Goal: Navigation & Orientation: Find specific page/section

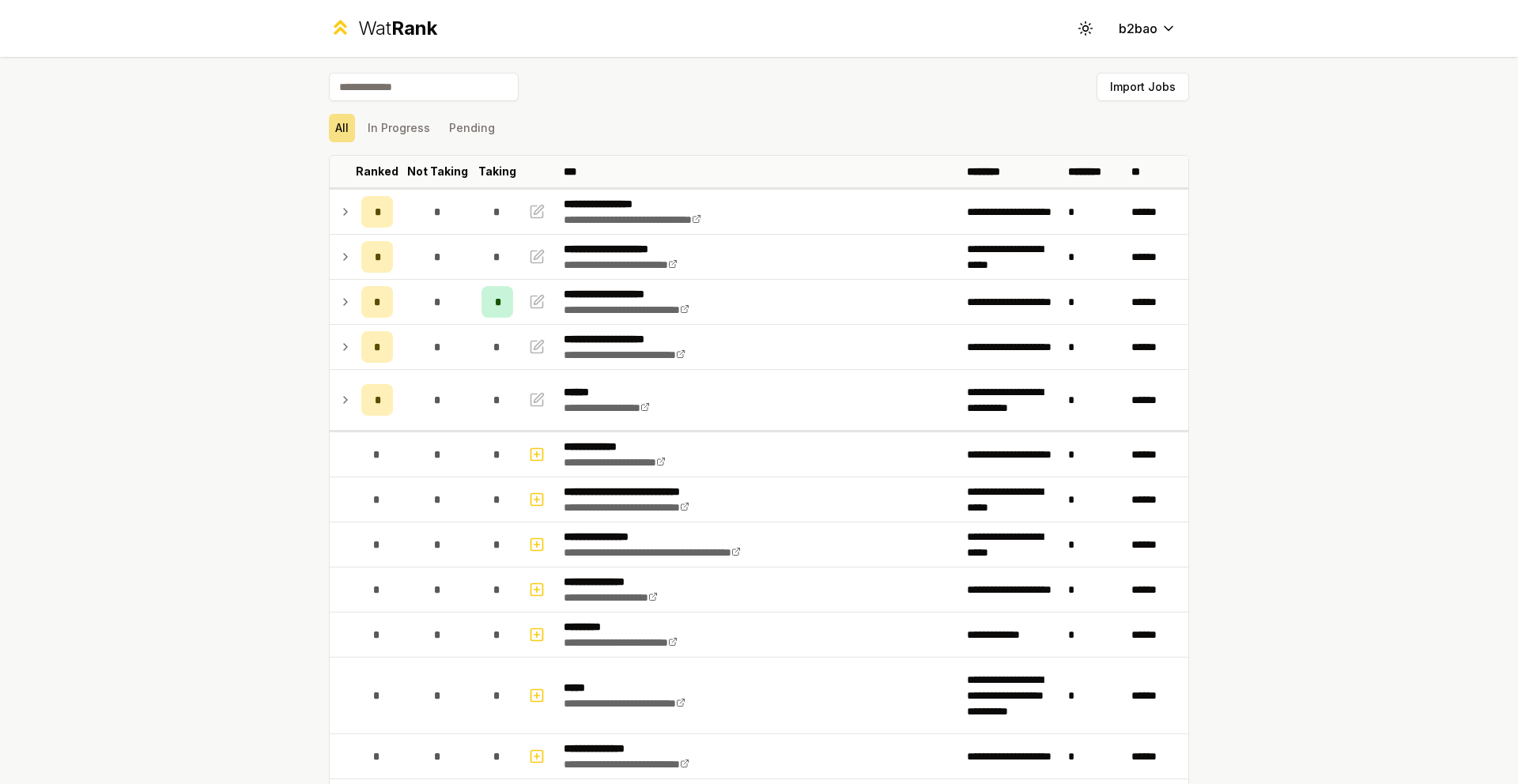
click at [405, 34] on span "Rank" at bounding box center [414, 28] width 46 height 23
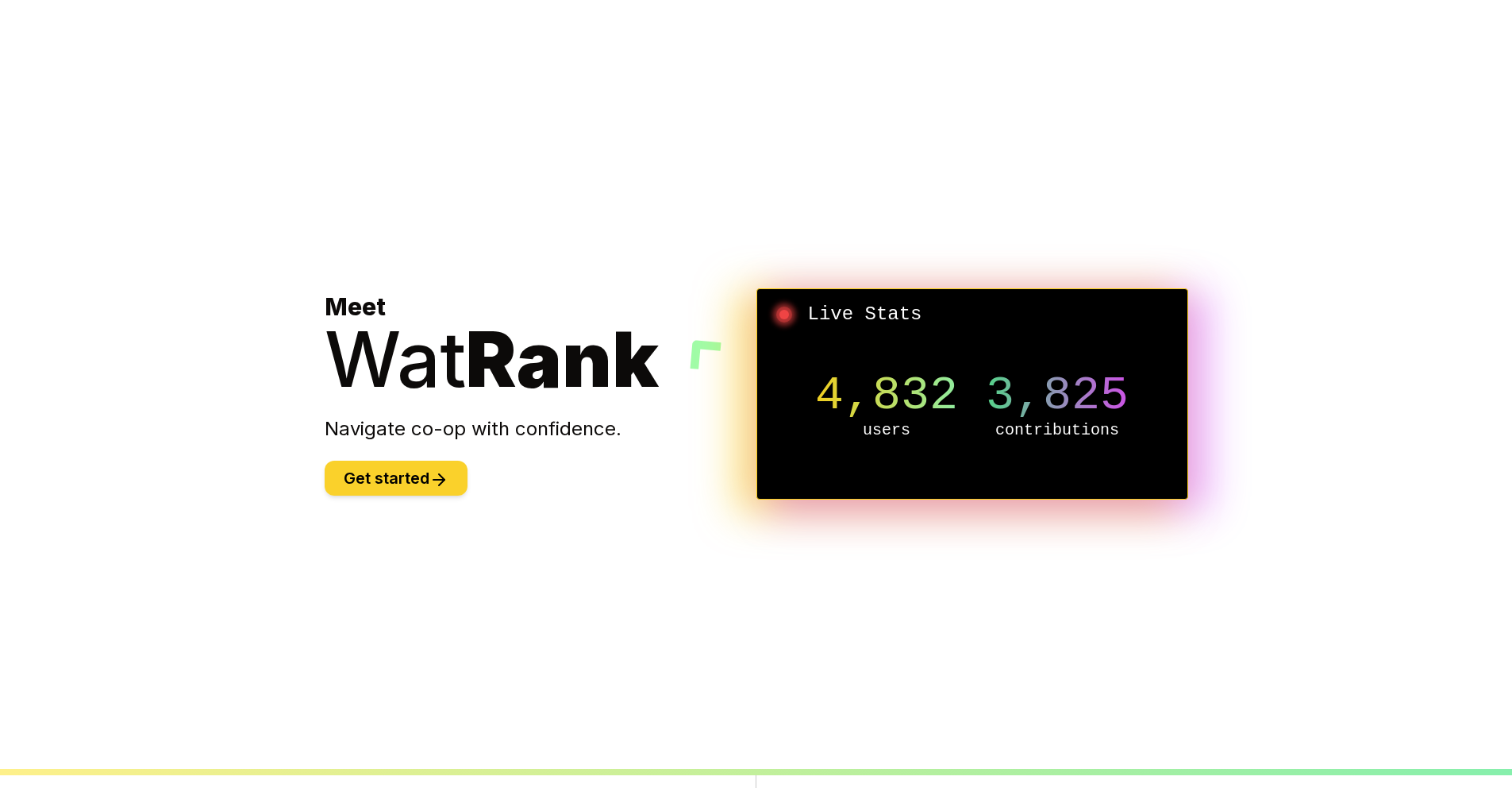
click at [444, 469] on button "Get started" at bounding box center [396, 478] width 143 height 35
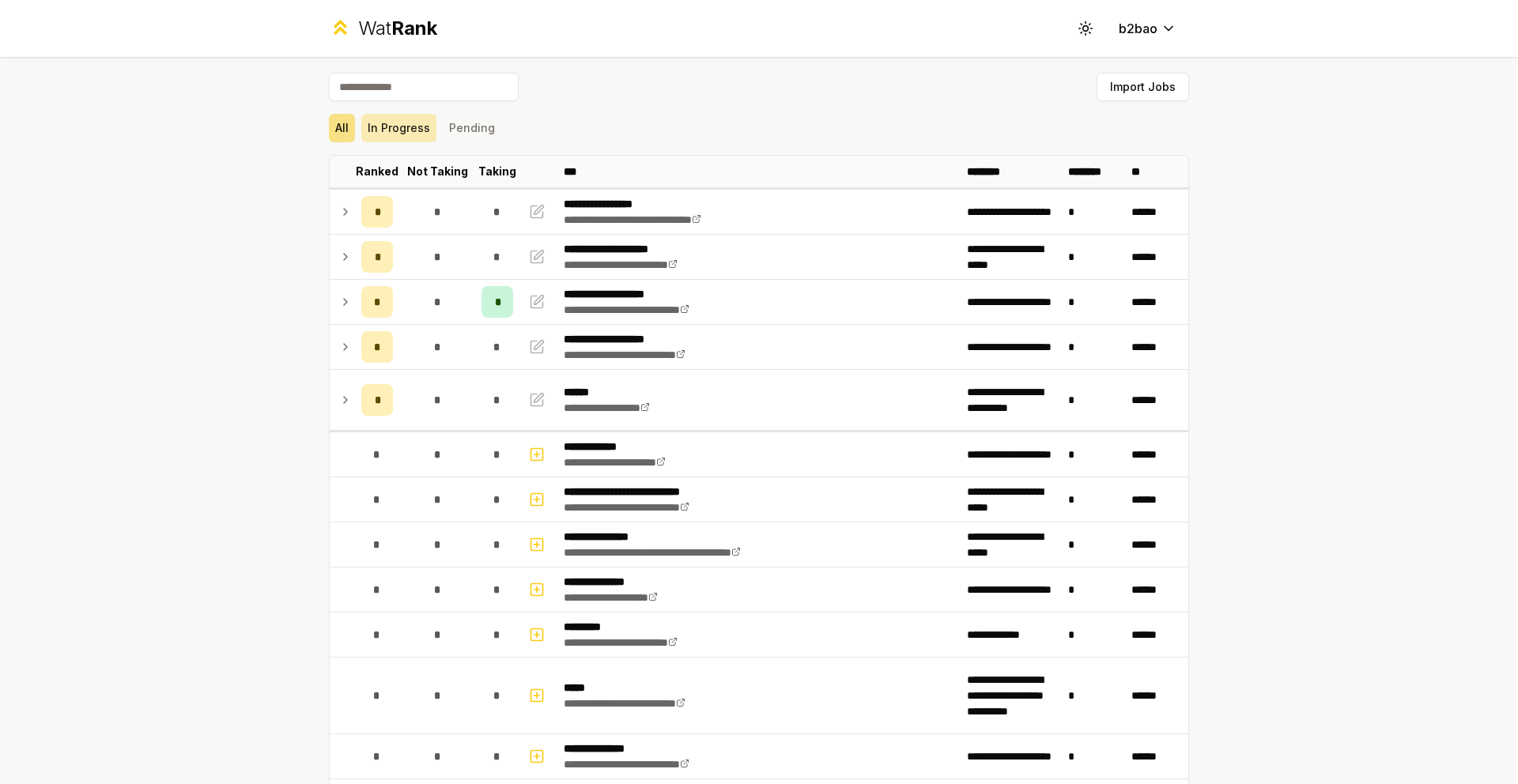
click at [409, 131] on button "In Progress" at bounding box center [399, 128] width 75 height 28
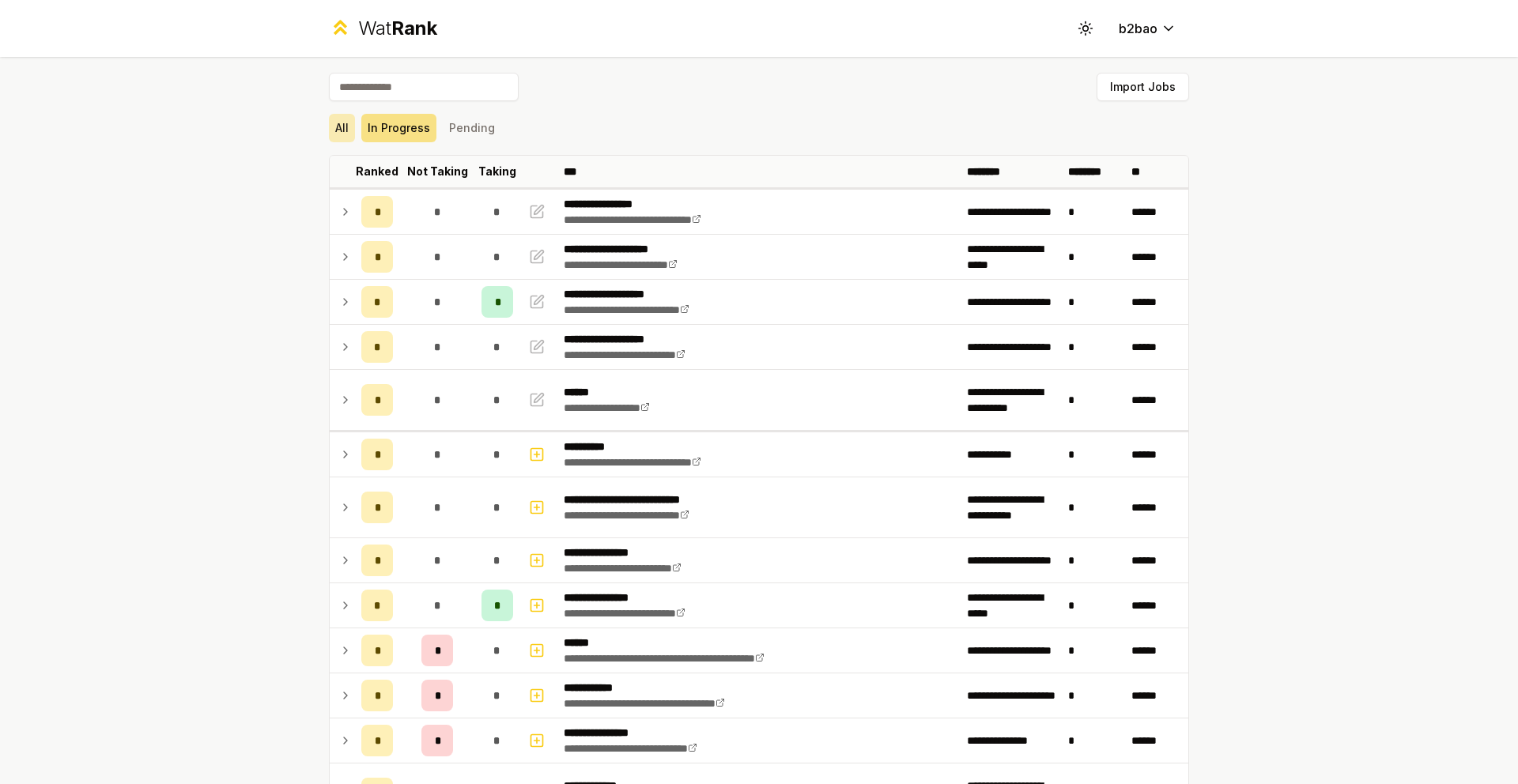
click at [334, 132] on button "All" at bounding box center [342, 128] width 26 height 28
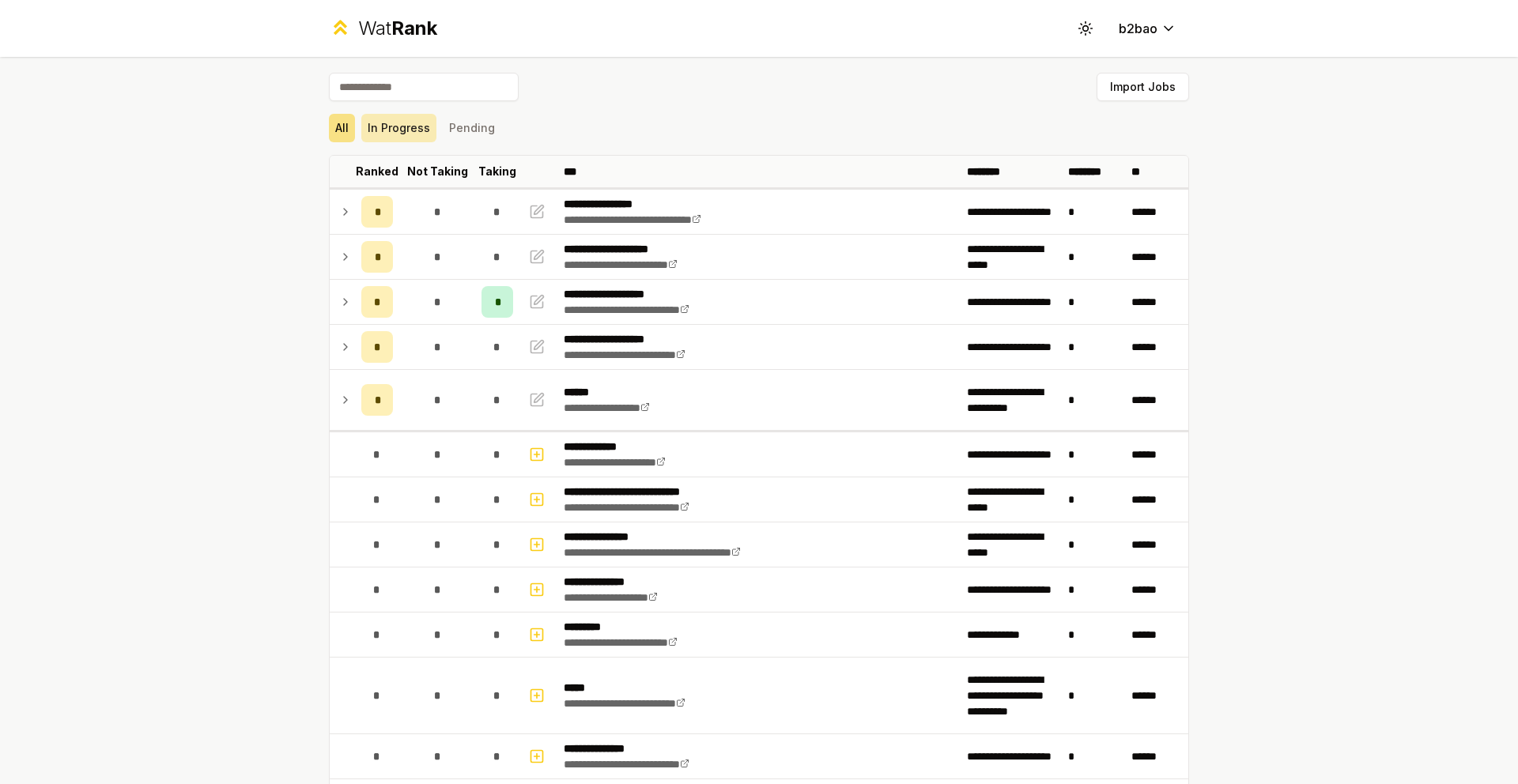
click at [397, 132] on button "In Progress" at bounding box center [399, 128] width 75 height 28
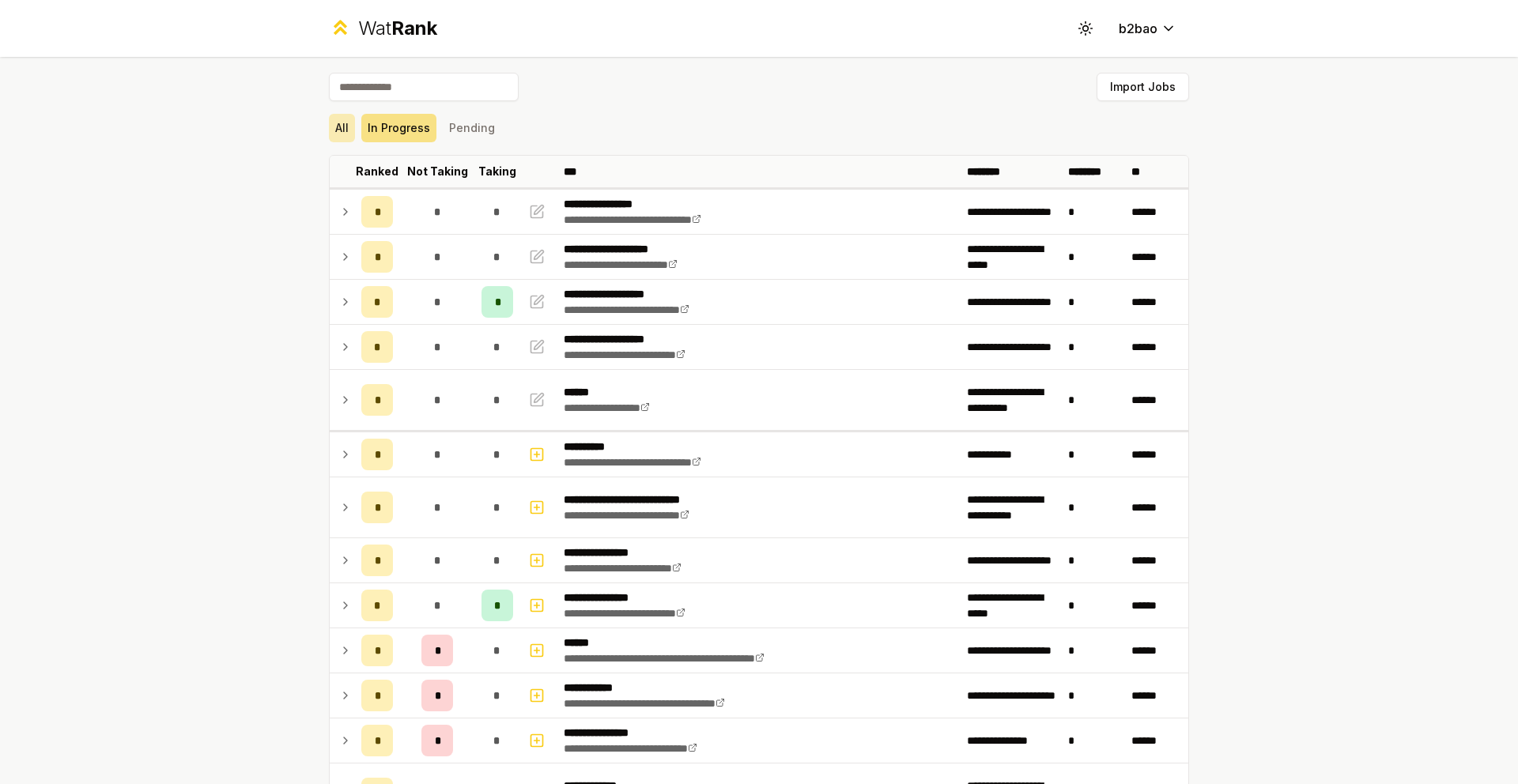
click at [331, 121] on button "All" at bounding box center [342, 128] width 26 height 28
